Goal: Task Accomplishment & Management: Complete application form

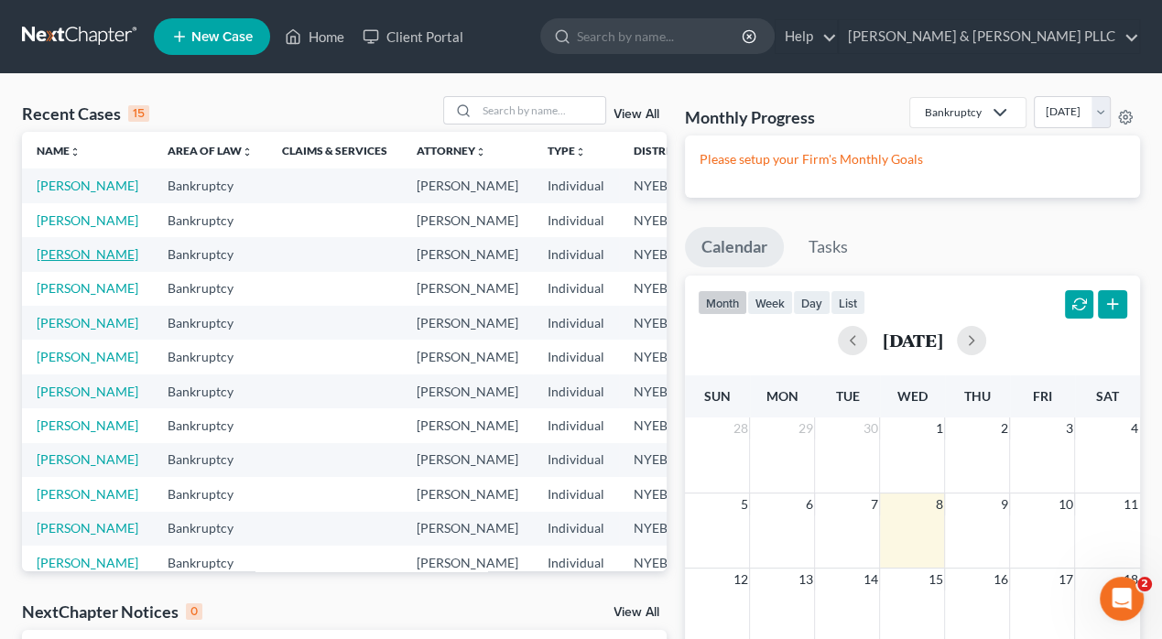
click at [59, 262] on link "[PERSON_NAME]" at bounding box center [88, 254] width 102 height 16
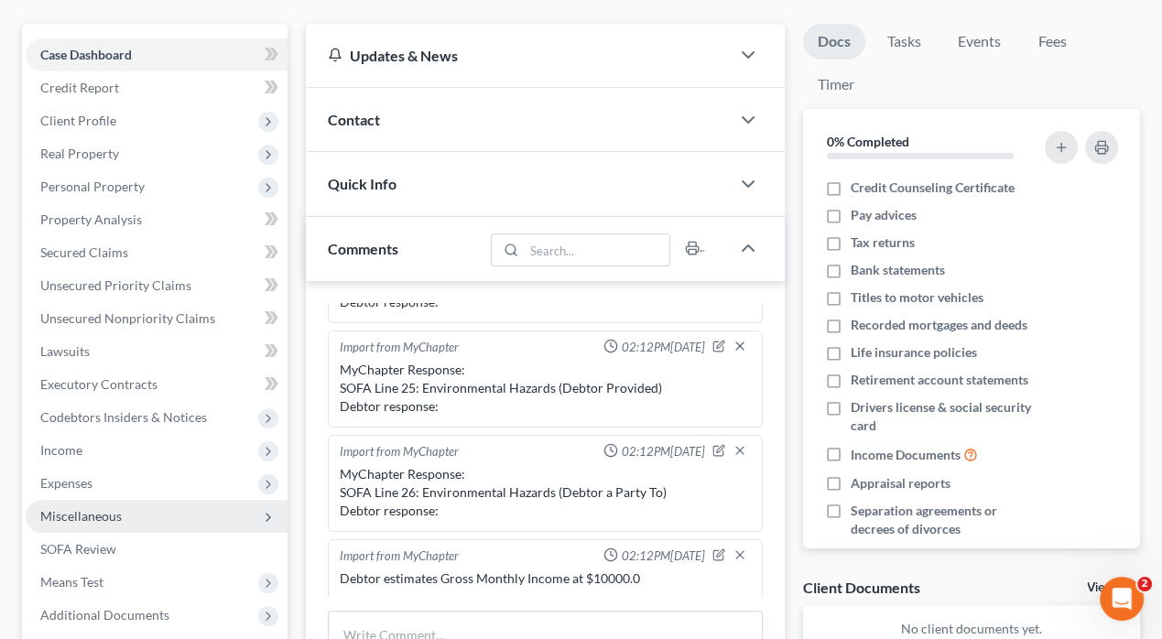
scroll to position [183, 0]
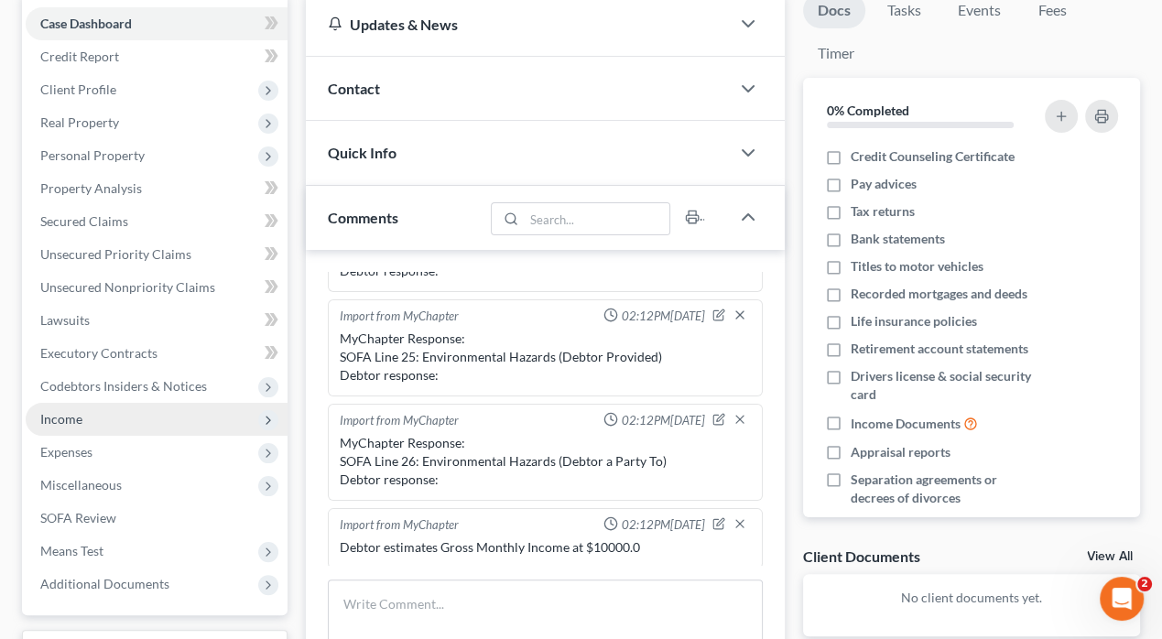
click at [60, 418] on span "Income" at bounding box center [61, 419] width 42 height 16
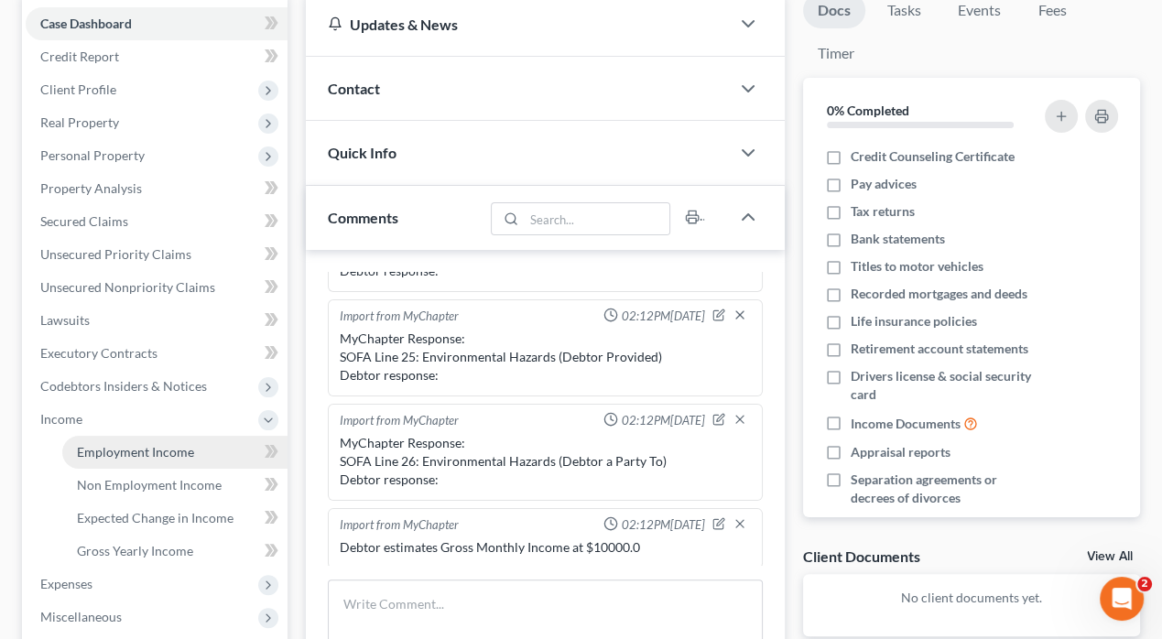
click at [115, 450] on span "Employment Income" at bounding box center [135, 452] width 117 height 16
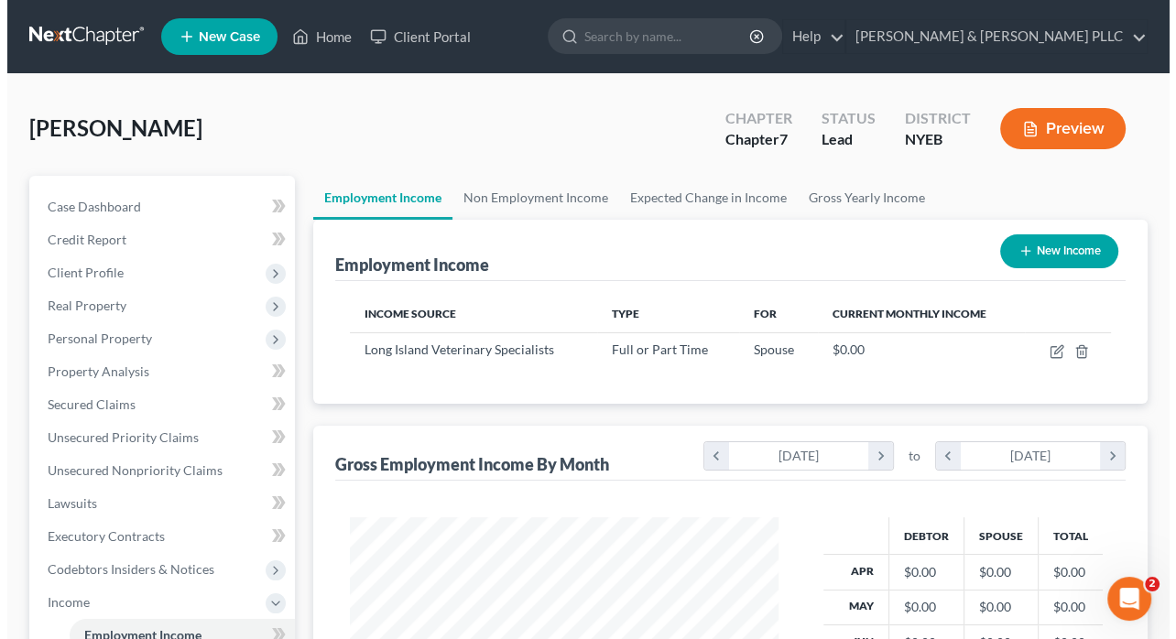
scroll to position [326, 465]
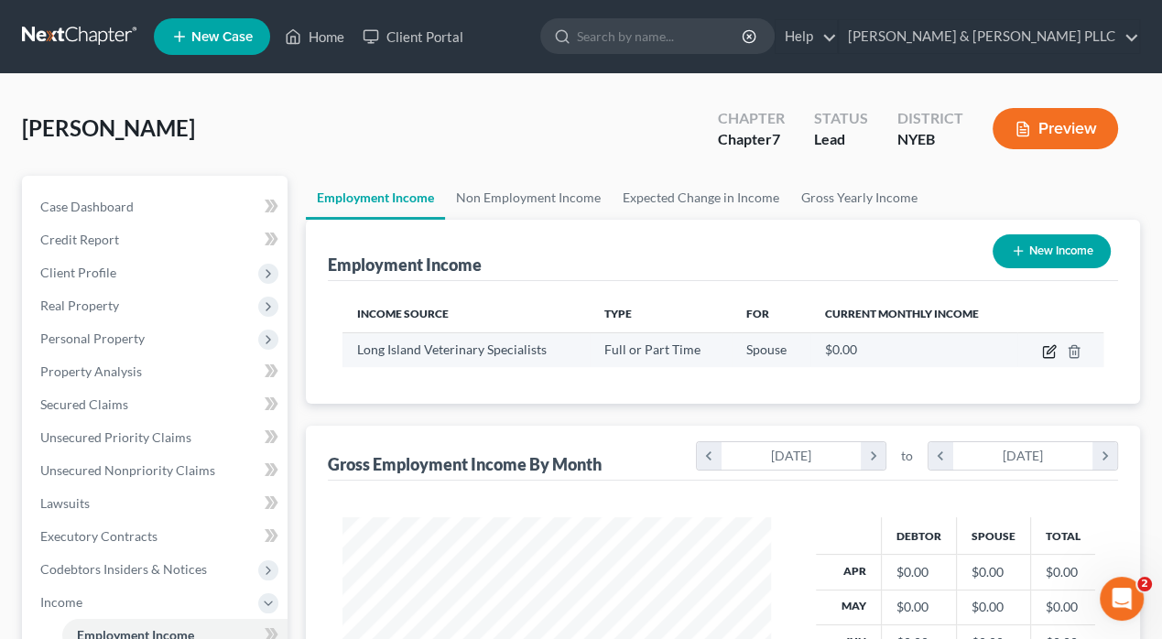
click at [1051, 349] on icon "button" at bounding box center [1051, 349] width 8 height 8
select select "0"
select select "35"
select select "2"
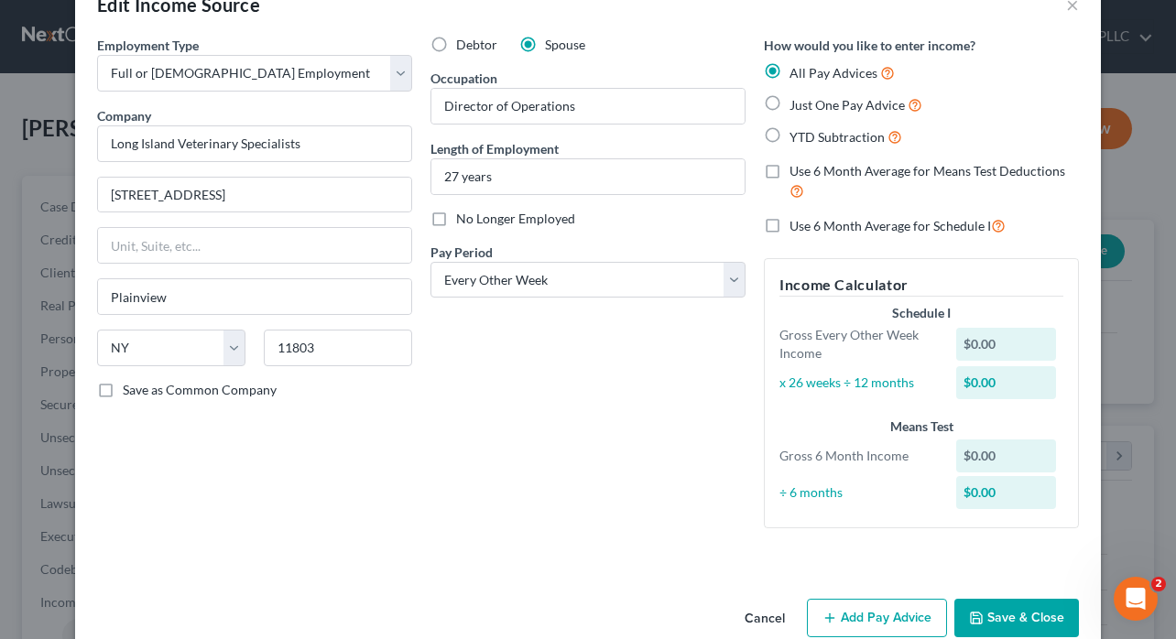
scroll to position [0, 0]
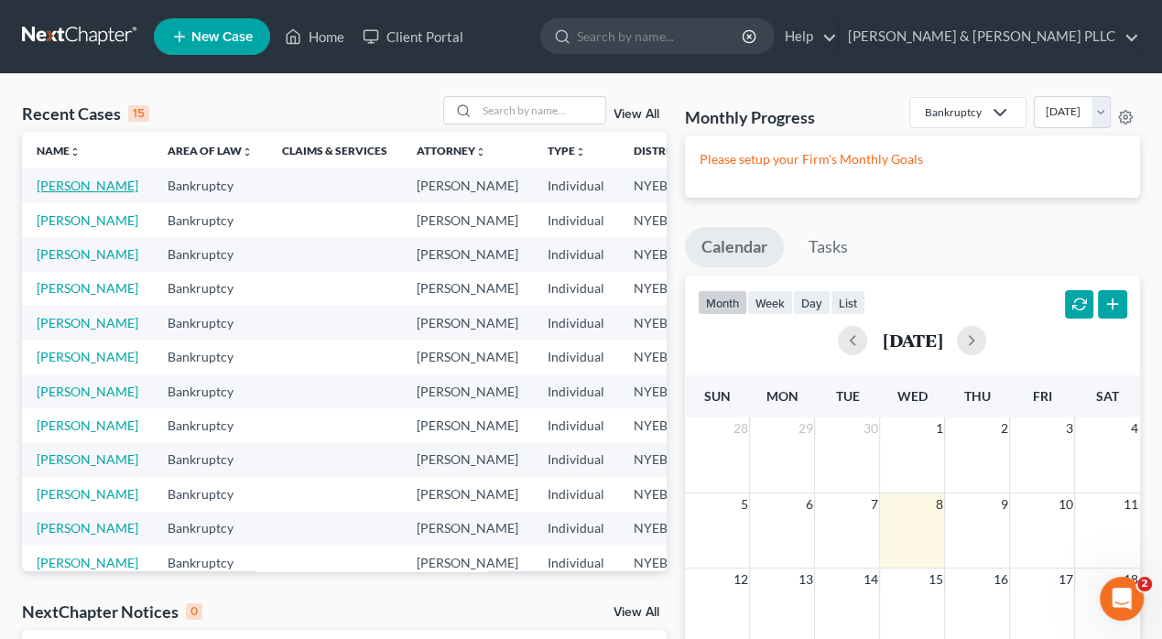
click at [50, 183] on link "[PERSON_NAME]" at bounding box center [88, 186] width 102 height 16
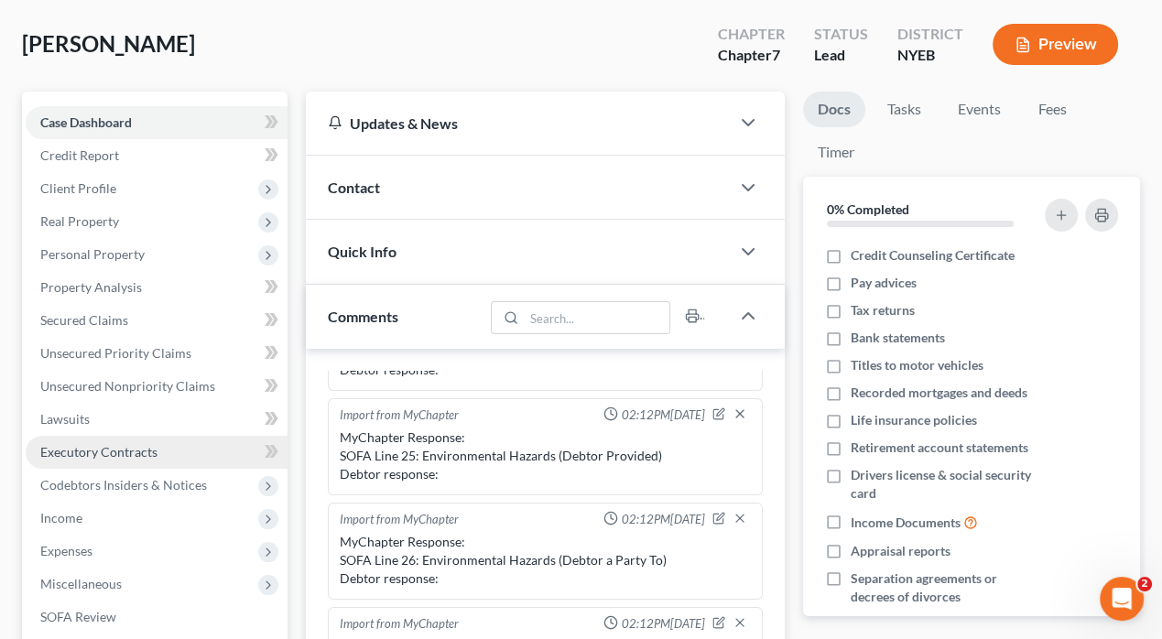
scroll to position [183, 0]
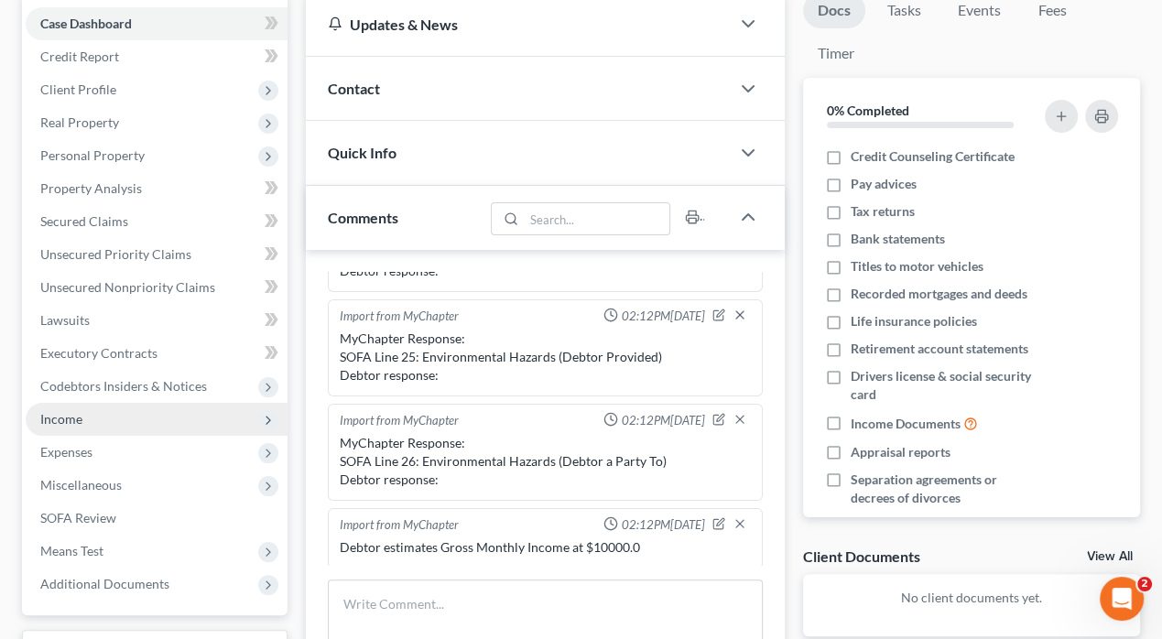
click at [48, 420] on span "Income" at bounding box center [61, 419] width 42 height 16
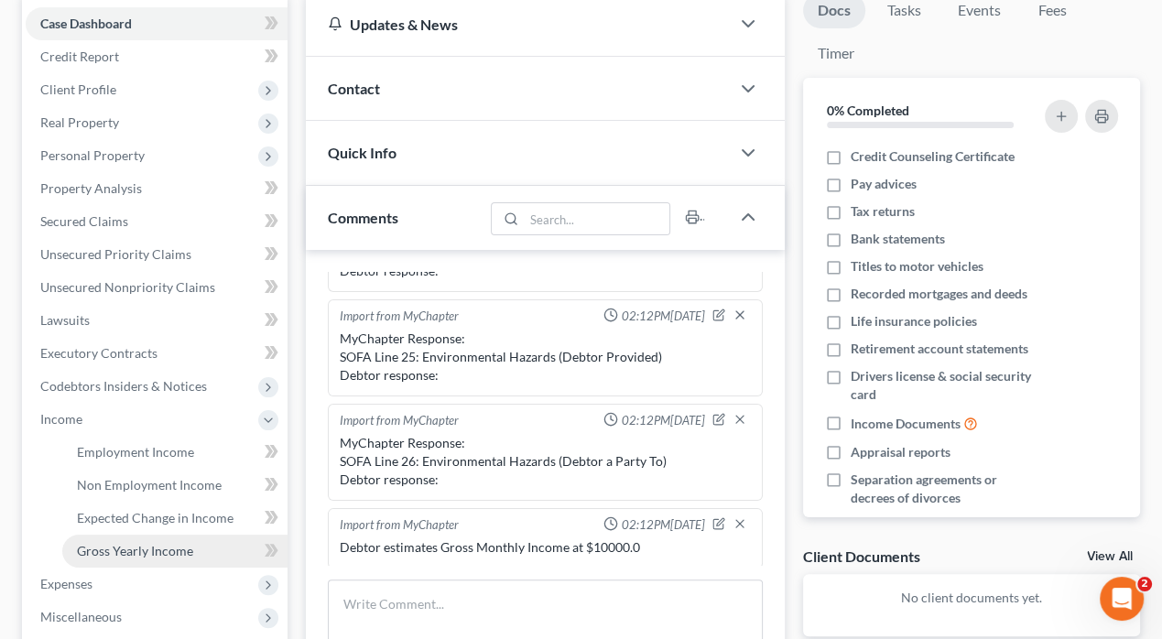
click at [123, 550] on span "Gross Yearly Income" at bounding box center [135, 551] width 116 height 16
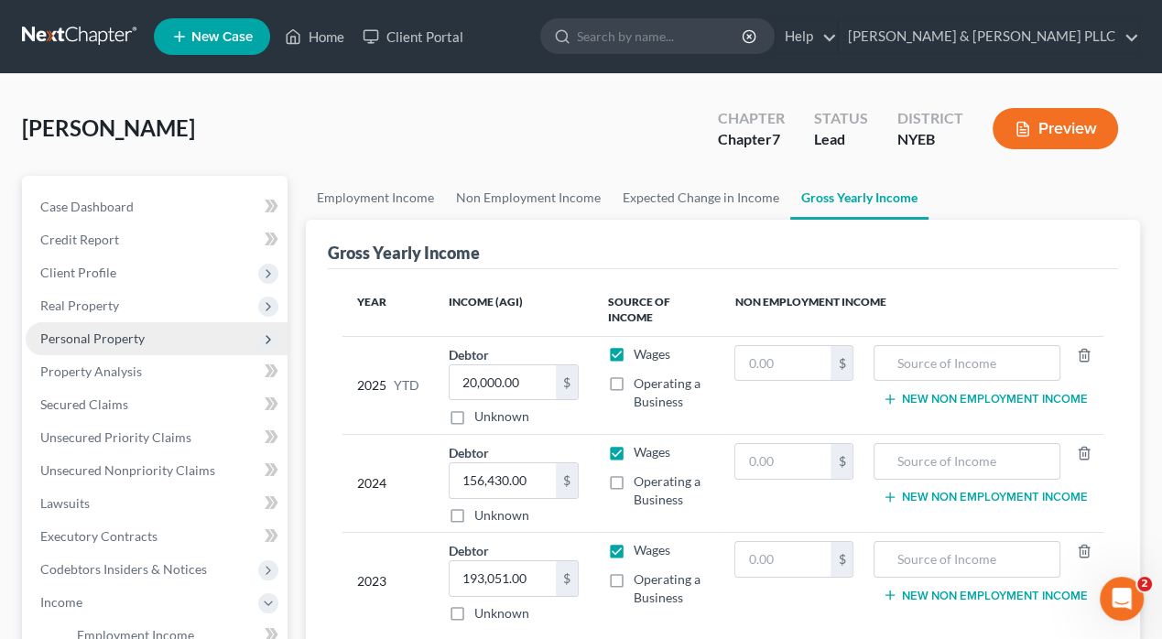
click at [95, 334] on span "Personal Property" at bounding box center [92, 339] width 104 height 16
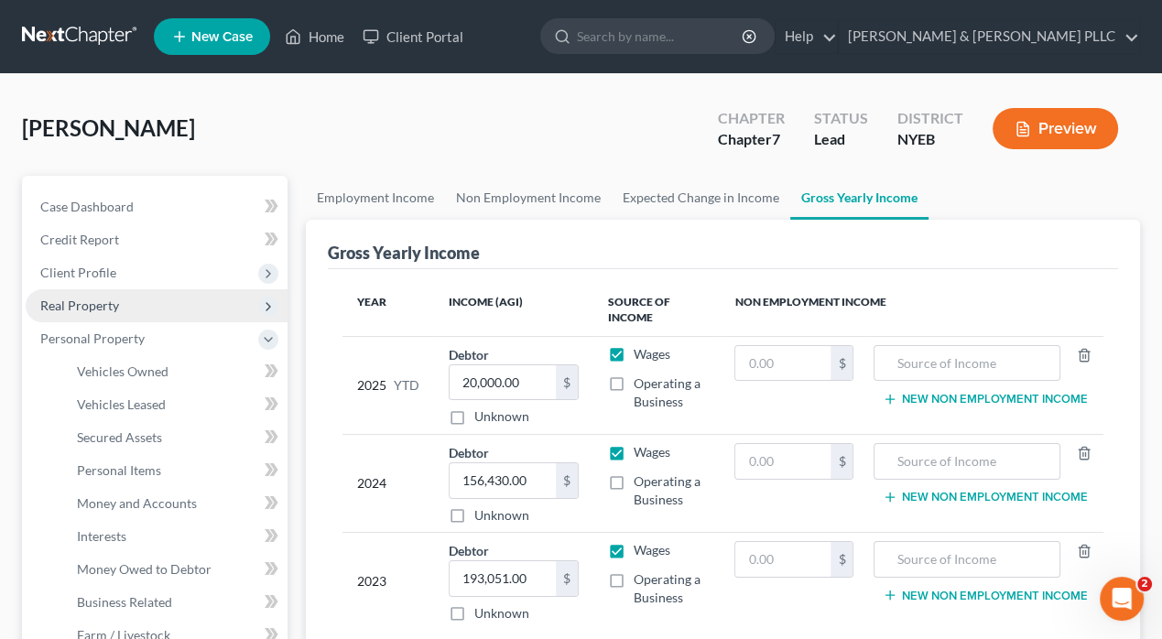
click at [84, 301] on span "Real Property" at bounding box center [79, 306] width 79 height 16
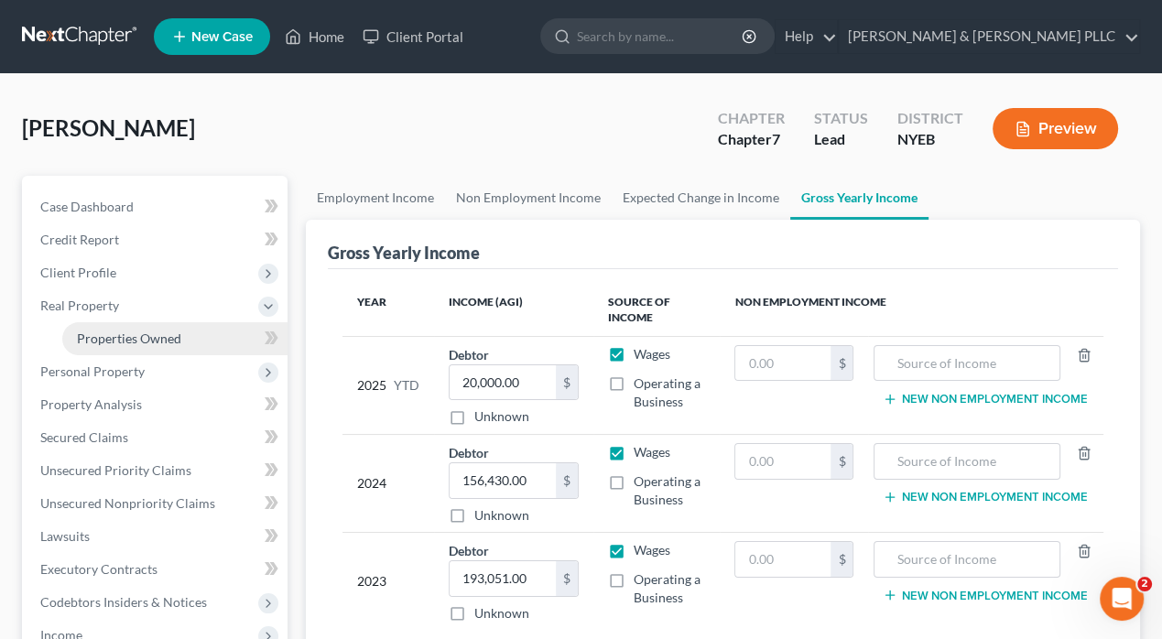
click at [150, 343] on span "Properties Owned" at bounding box center [129, 339] width 104 height 16
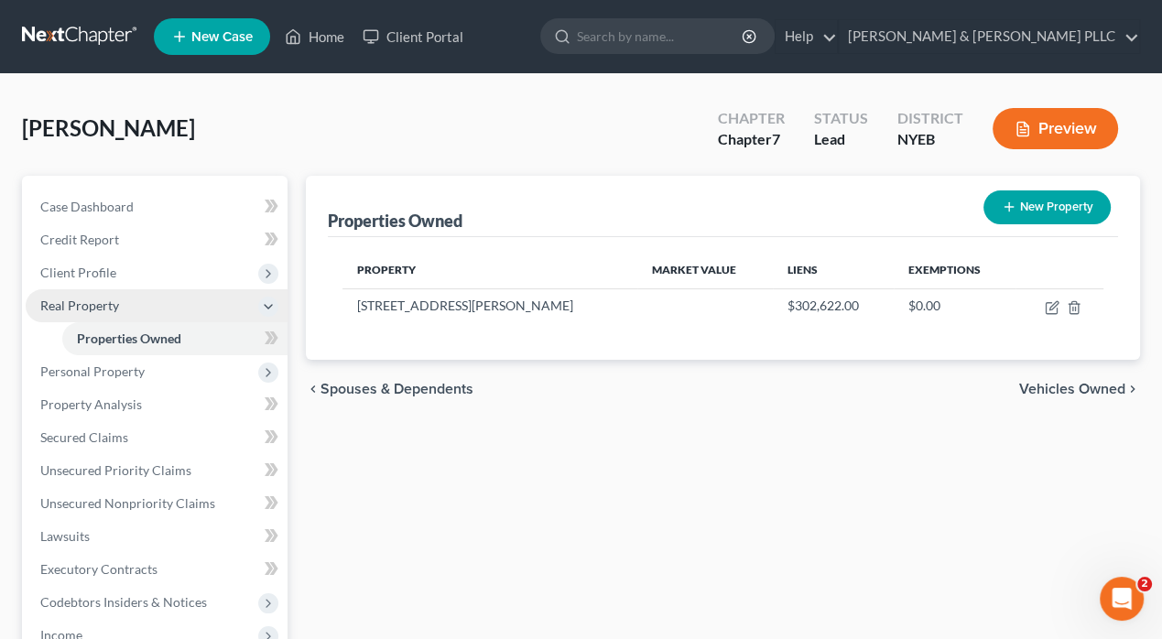
click at [99, 299] on span "Real Property" at bounding box center [79, 306] width 79 height 16
